Goal: Information Seeking & Learning: Find specific fact

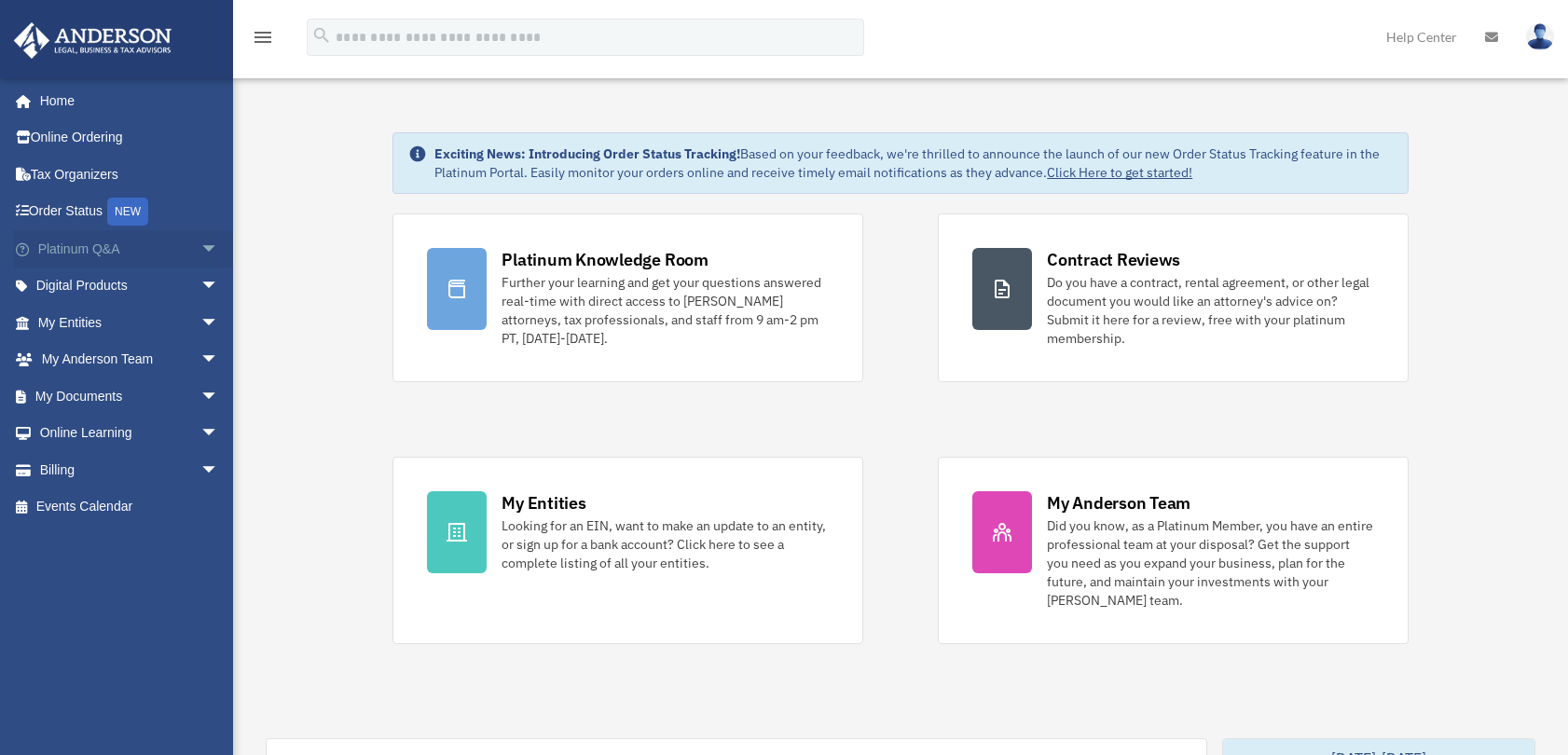
click at [201, 249] on span "arrow_drop_down" at bounding box center [220, 249] width 38 height 39
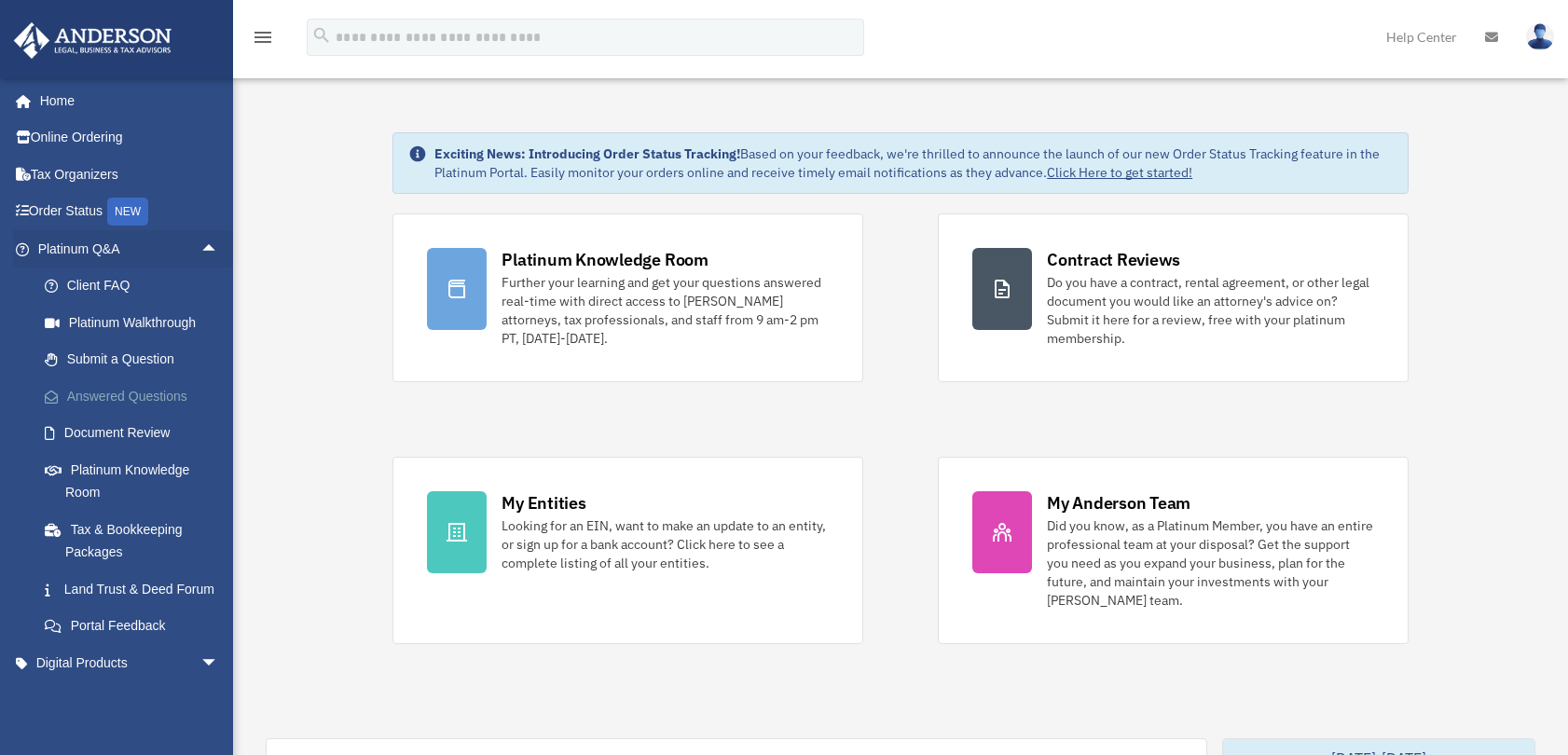
click at [126, 397] on link "Answered Questions" at bounding box center [137, 397] width 220 height 38
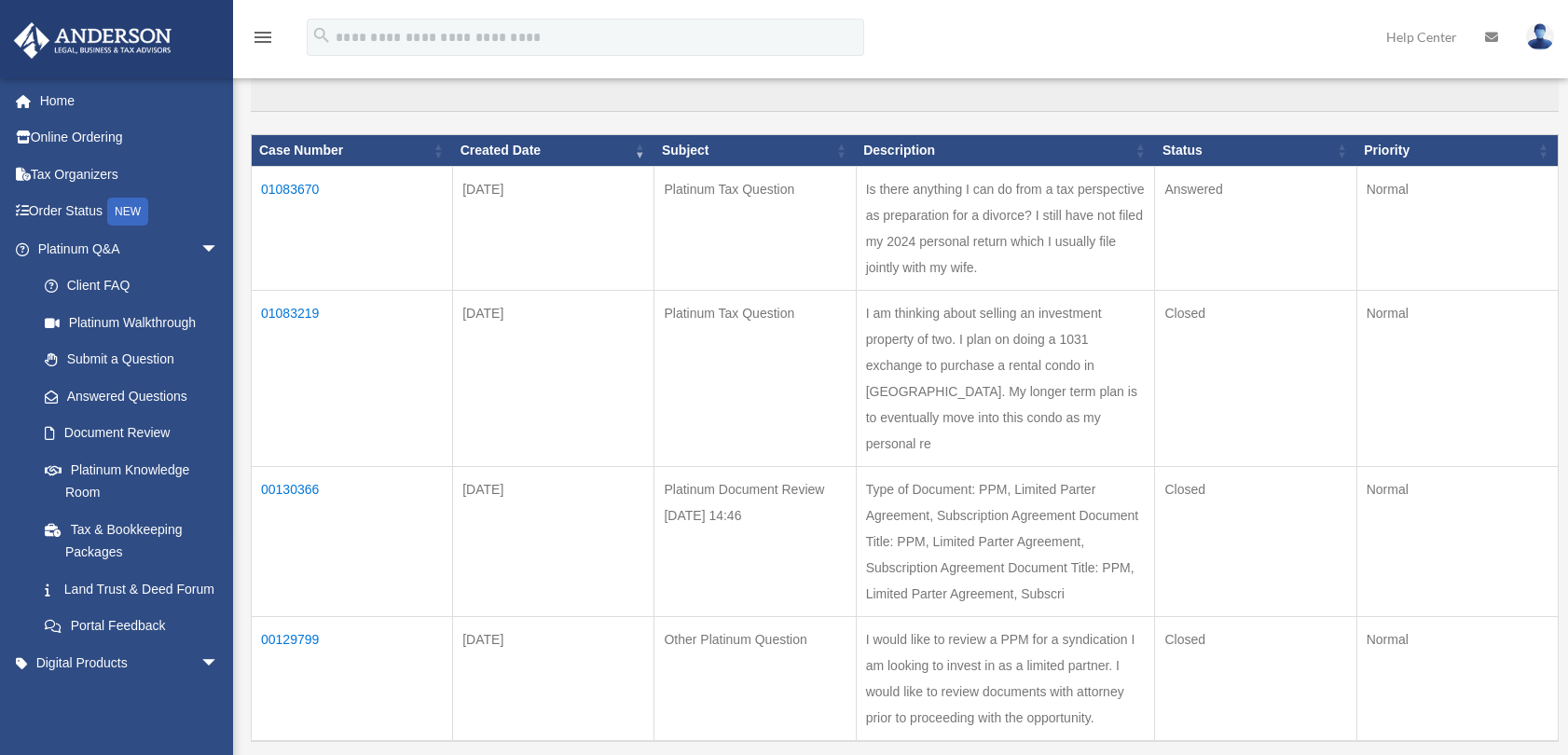
scroll to position [175, 0]
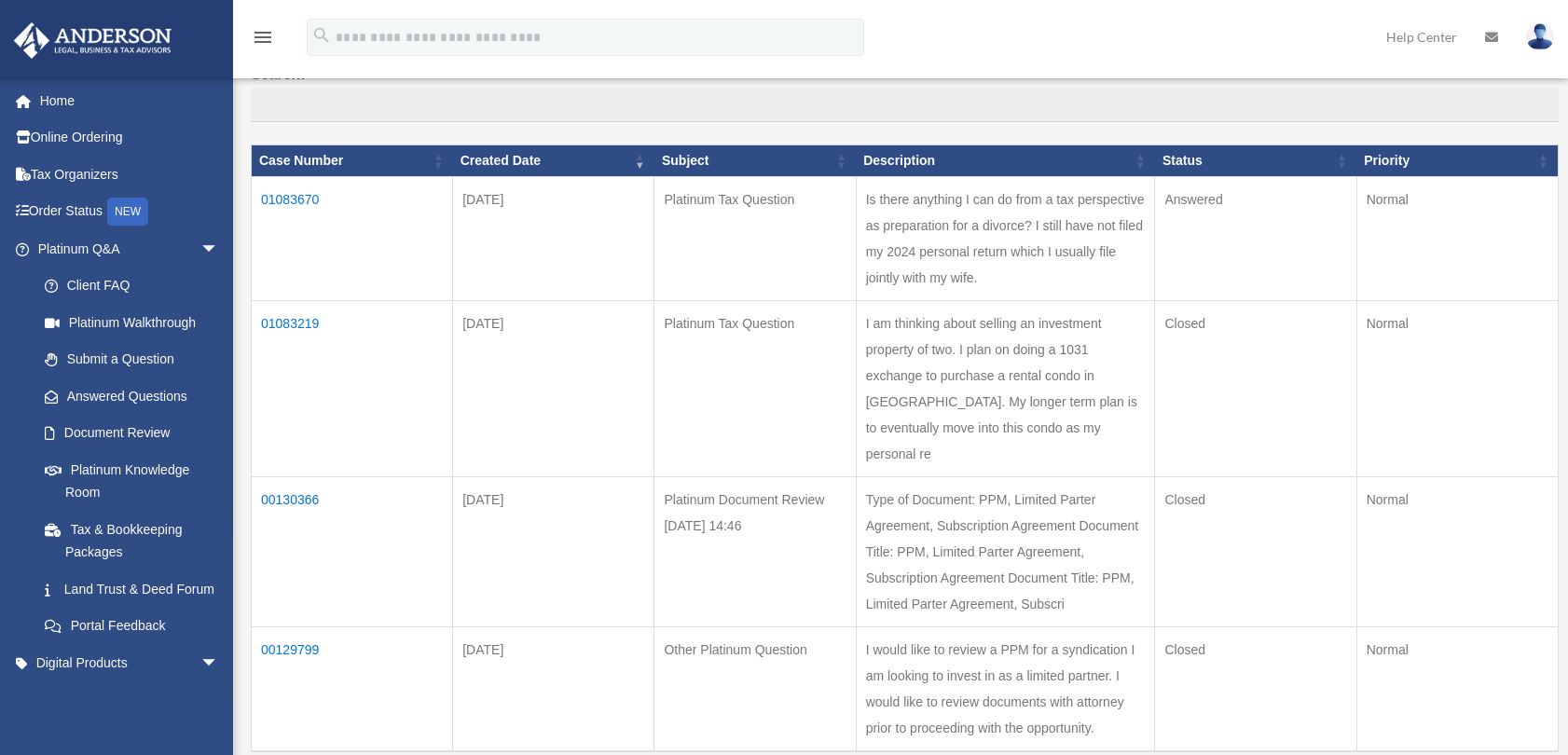
click at [302, 199] on td "01083670" at bounding box center [352, 239] width 202 height 124
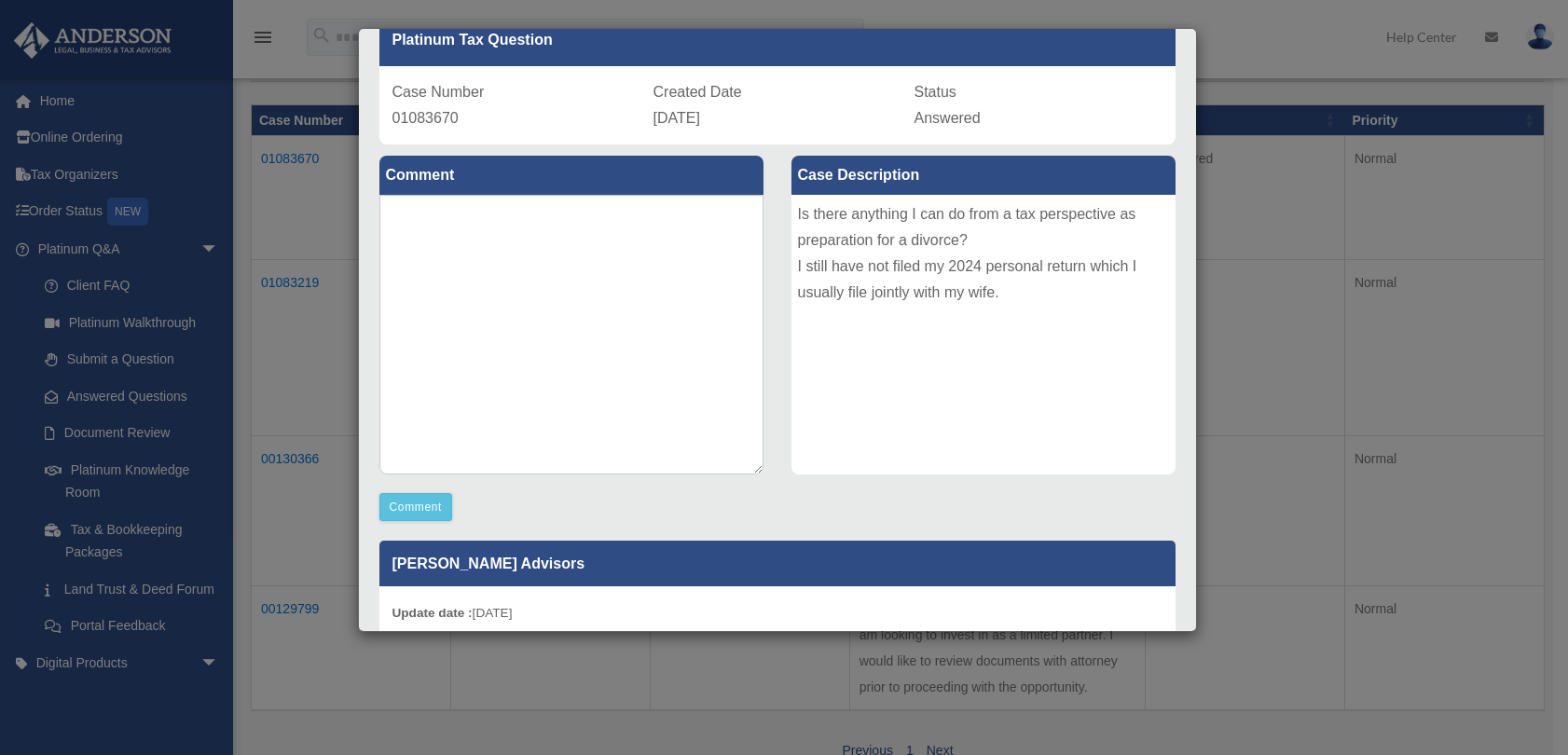
scroll to position [0, 0]
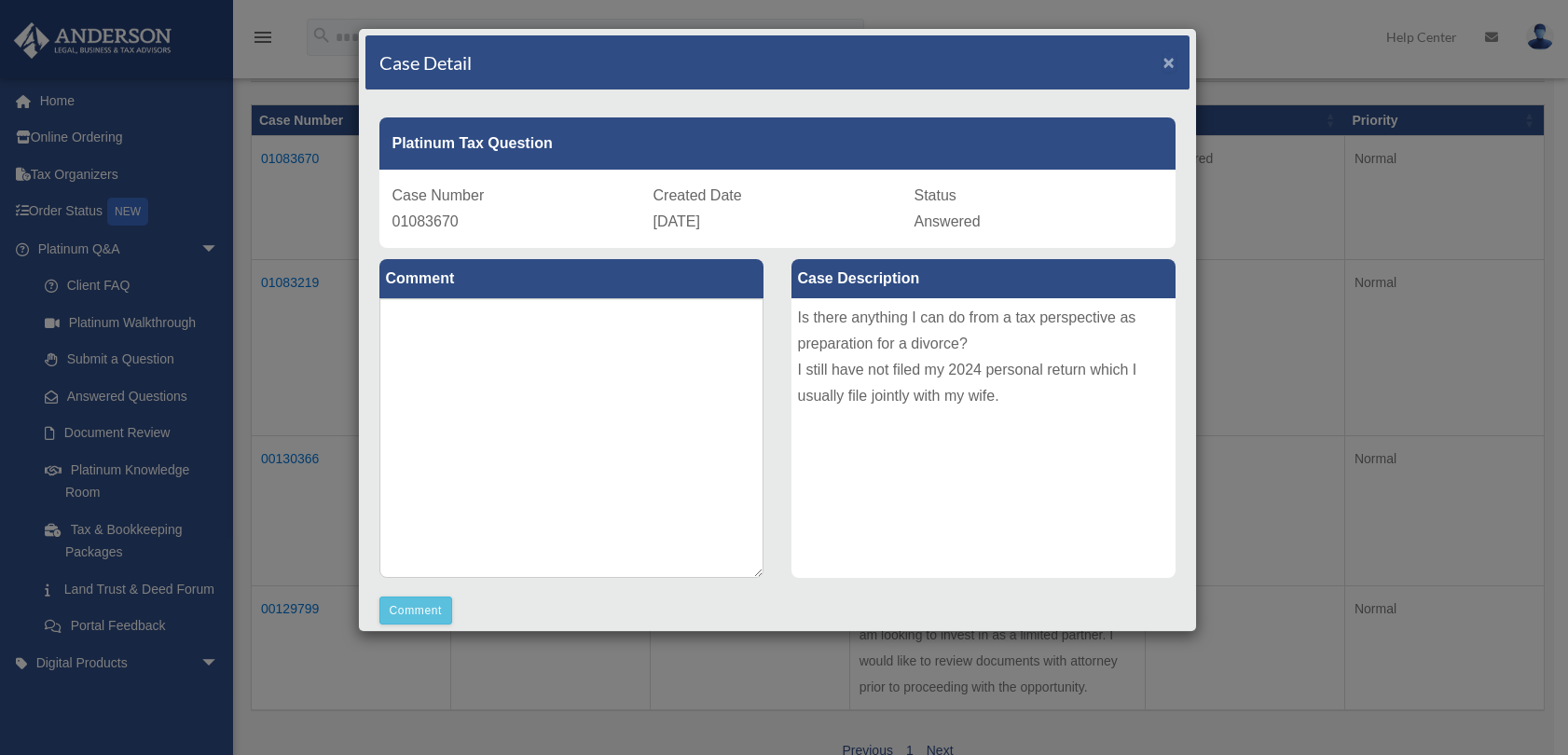
click at [1164, 62] on span "×" at bounding box center [1169, 61] width 12 height 22
